Goal: Navigation & Orientation: Find specific page/section

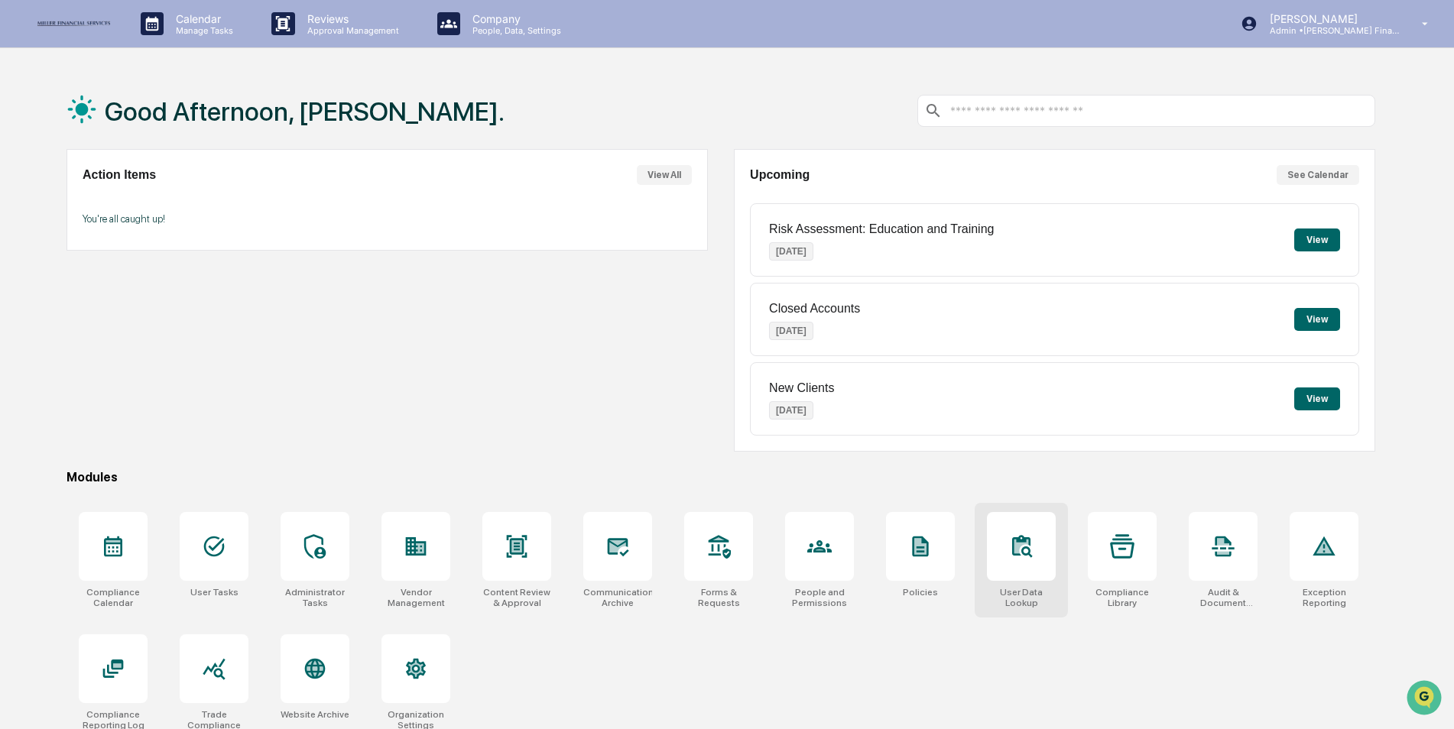
click at [1010, 580] on div at bounding box center [1021, 546] width 69 height 69
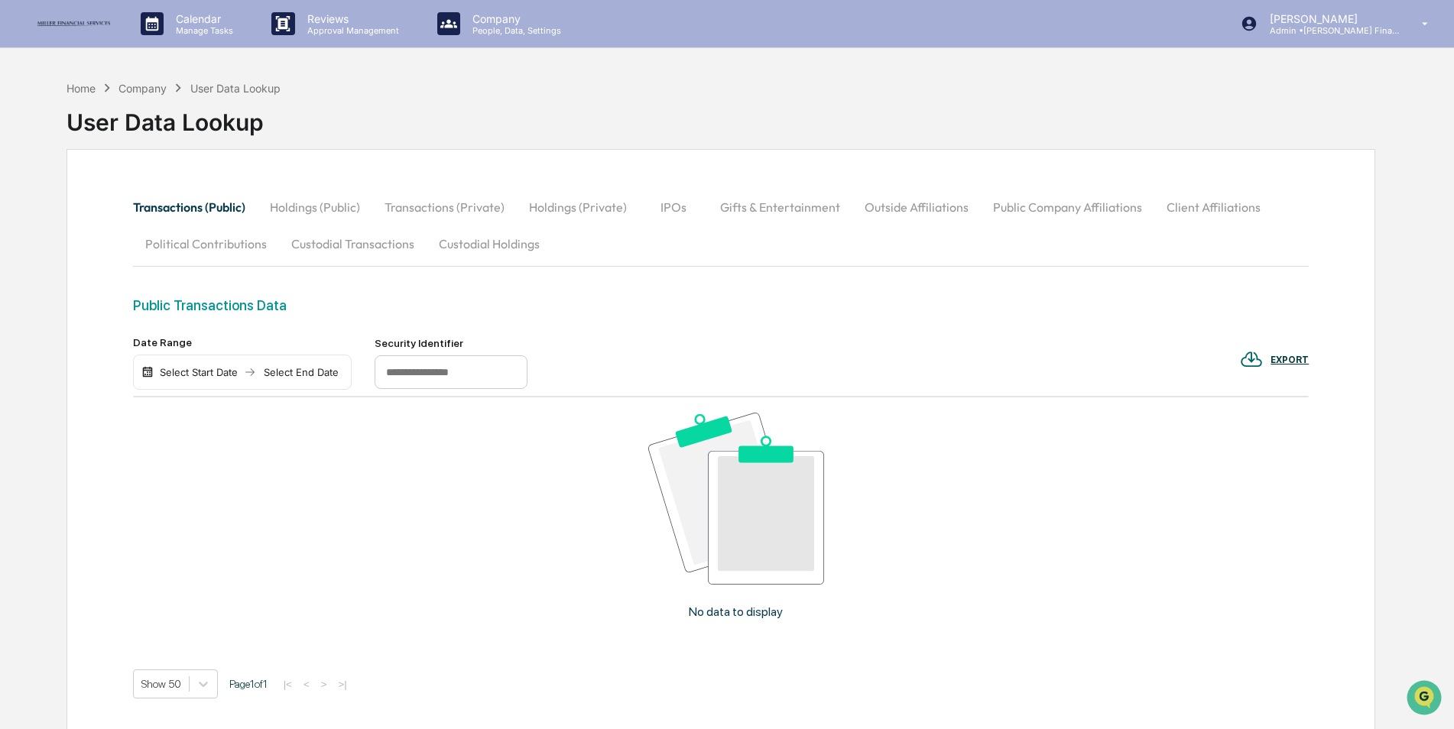
click at [353, 242] on button "Custodial Transactions" at bounding box center [352, 243] width 147 height 37
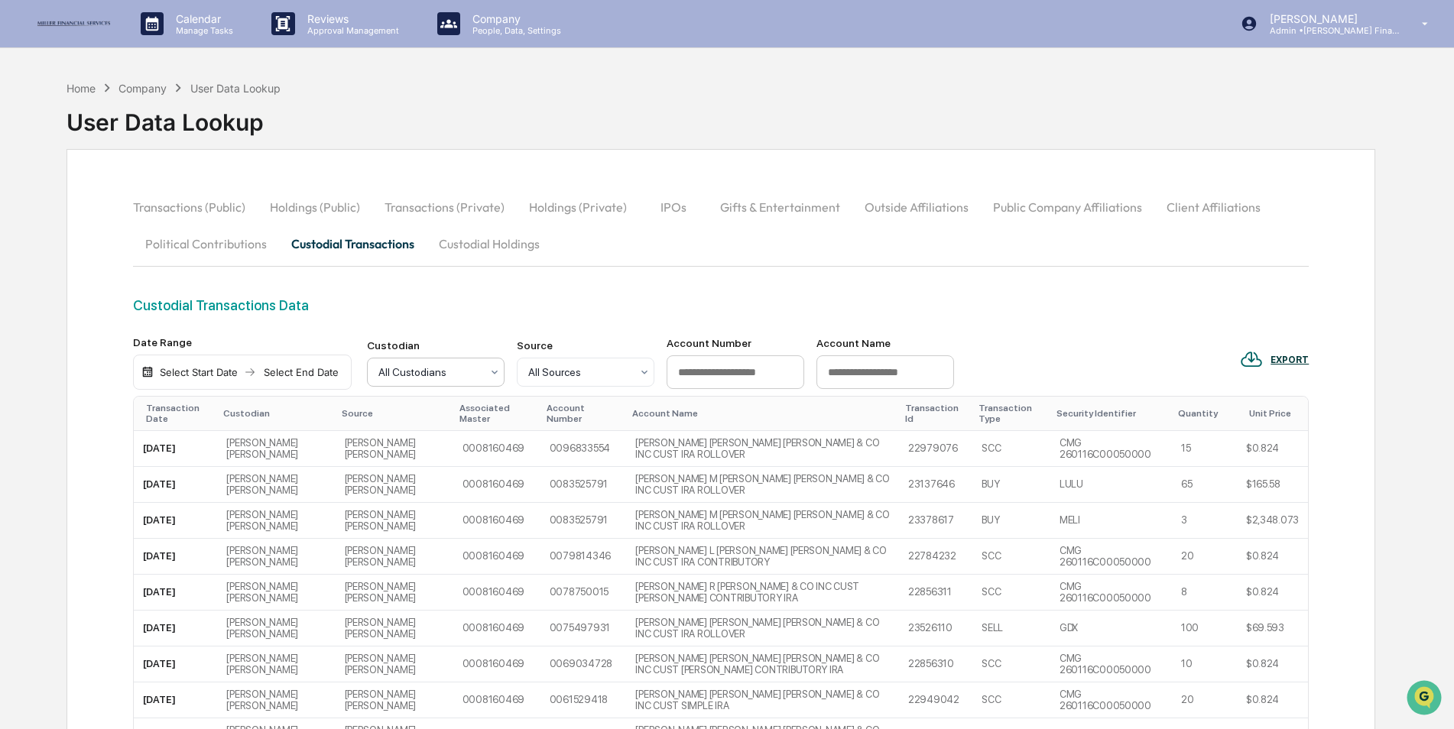
click at [447, 370] on div at bounding box center [429, 372] width 102 height 15
click at [439, 374] on div at bounding box center [429, 372] width 102 height 15
click at [83, 89] on div "Home" at bounding box center [80, 88] width 29 height 13
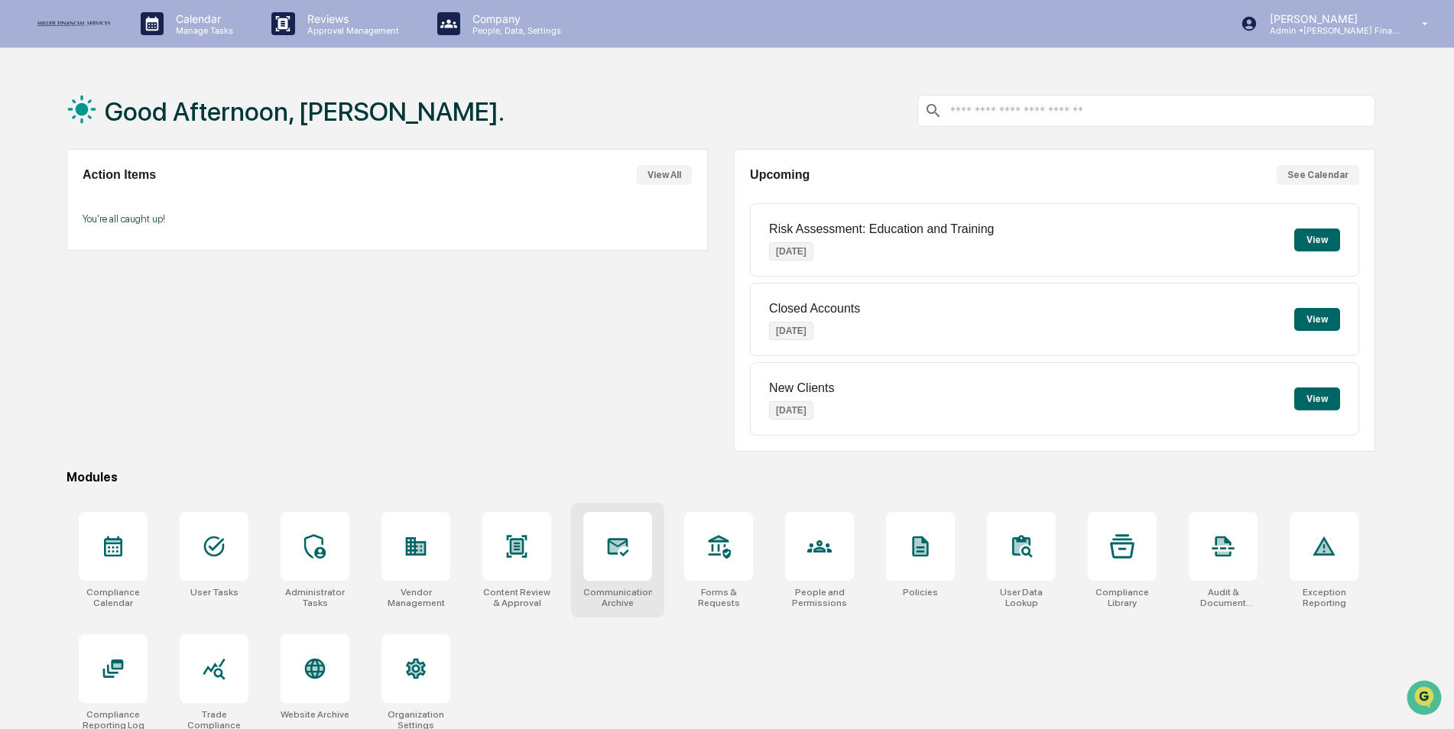
click at [627, 544] on icon at bounding box center [618, 547] width 21 height 18
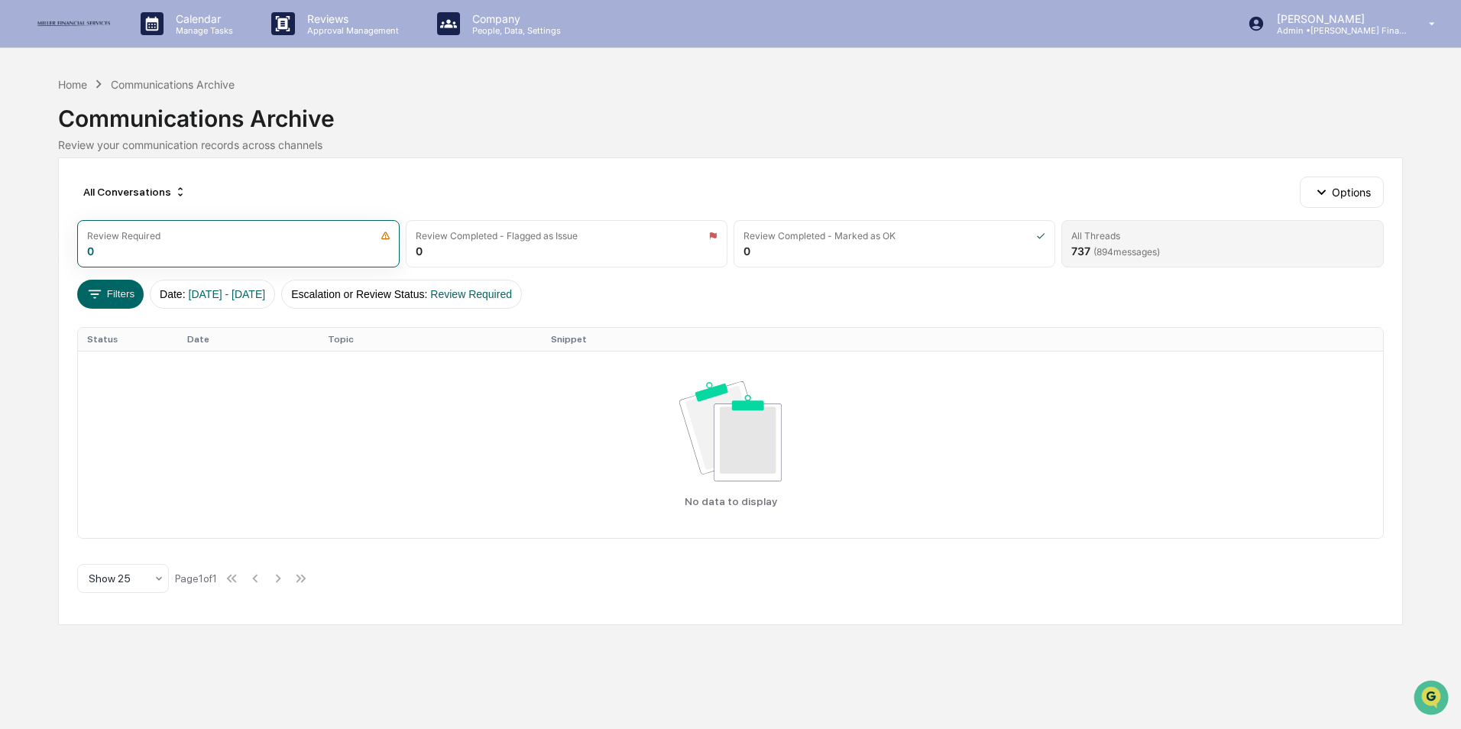
click at [1110, 238] on div "All Threads" at bounding box center [1095, 235] width 49 height 11
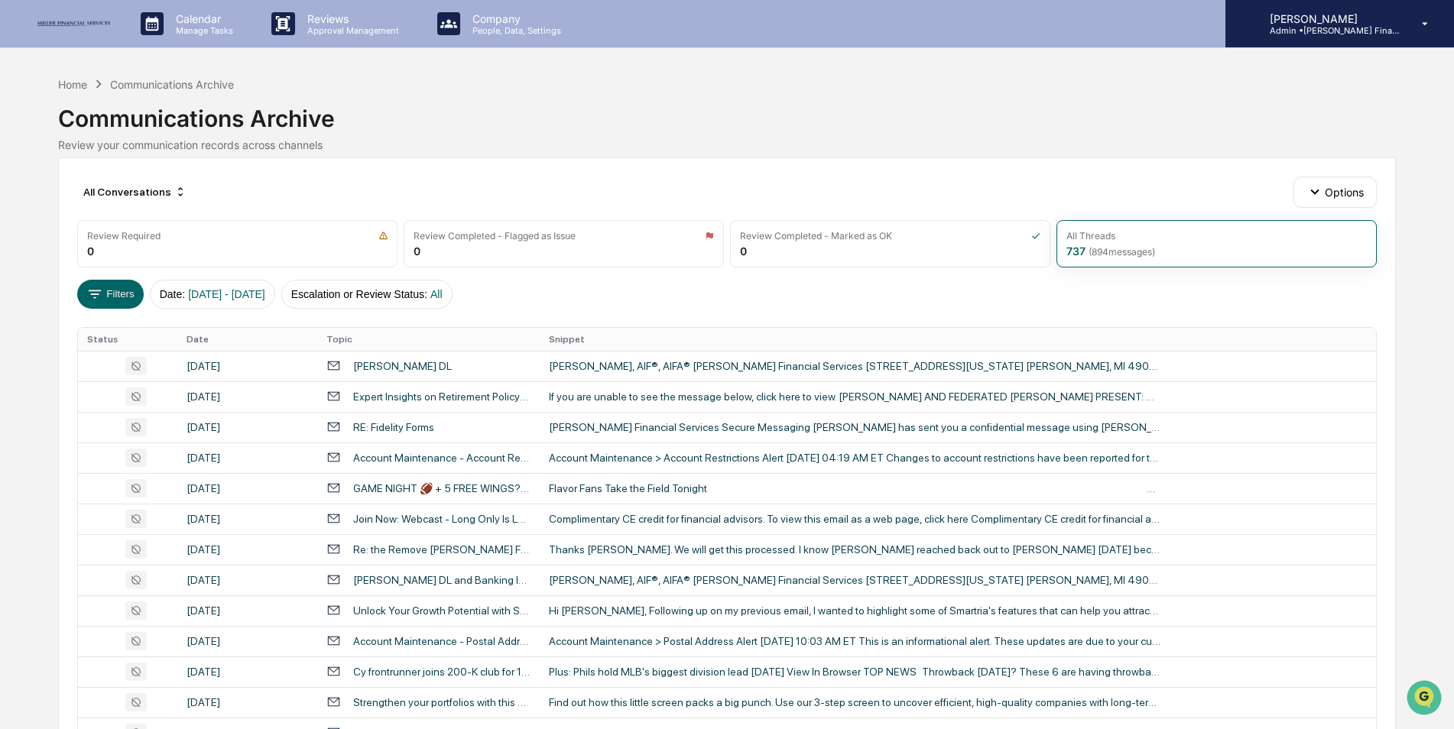
click at [1391, 28] on p "Admin • [PERSON_NAME] Financial" at bounding box center [1328, 30] width 142 height 11
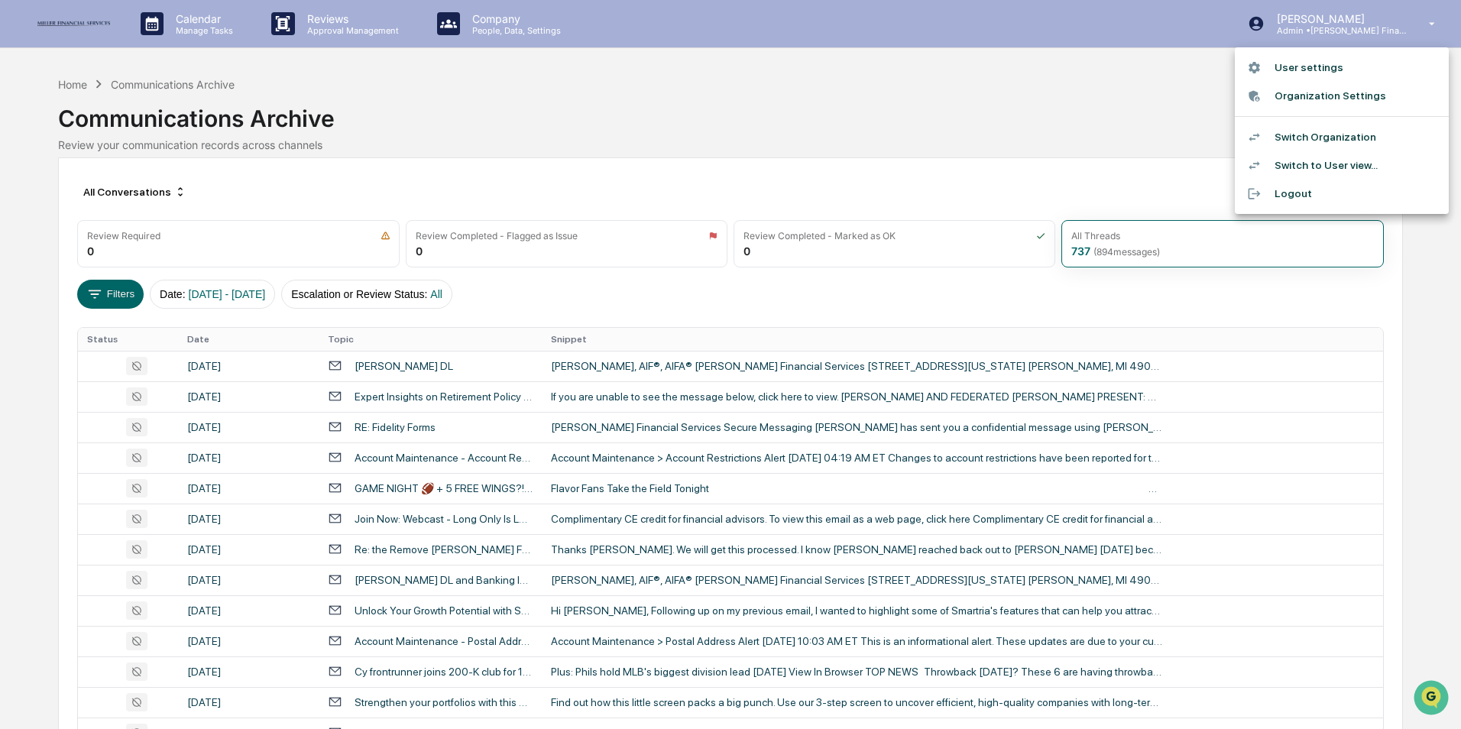
click at [1323, 130] on li "Switch Organization" at bounding box center [1342, 137] width 214 height 28
